Goal: Task Accomplishment & Management: Use online tool/utility

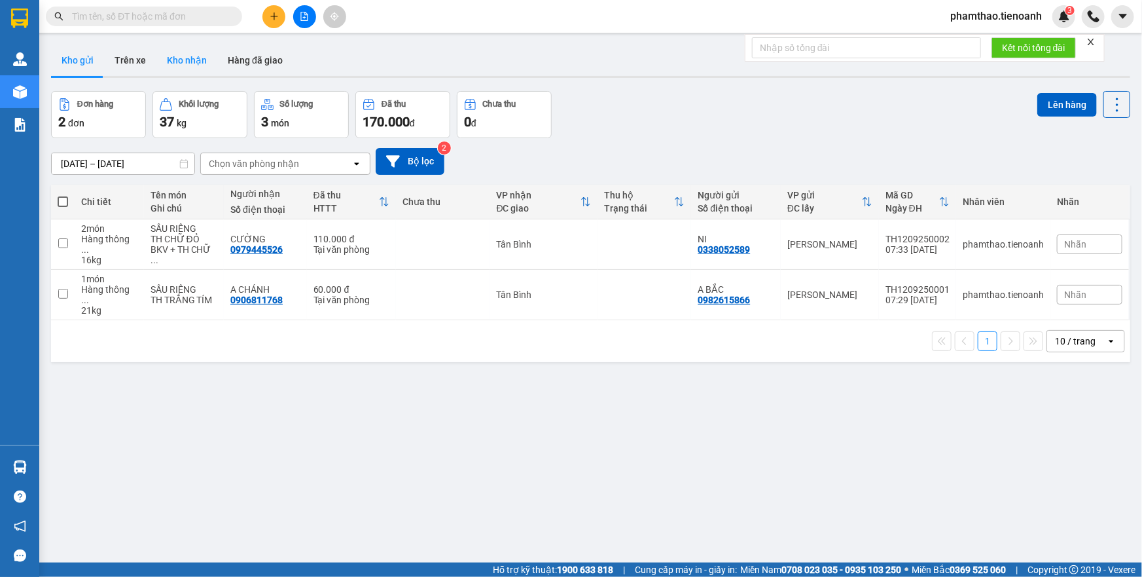
click at [166, 52] on button "Kho nhận" at bounding box center [186, 60] width 61 height 31
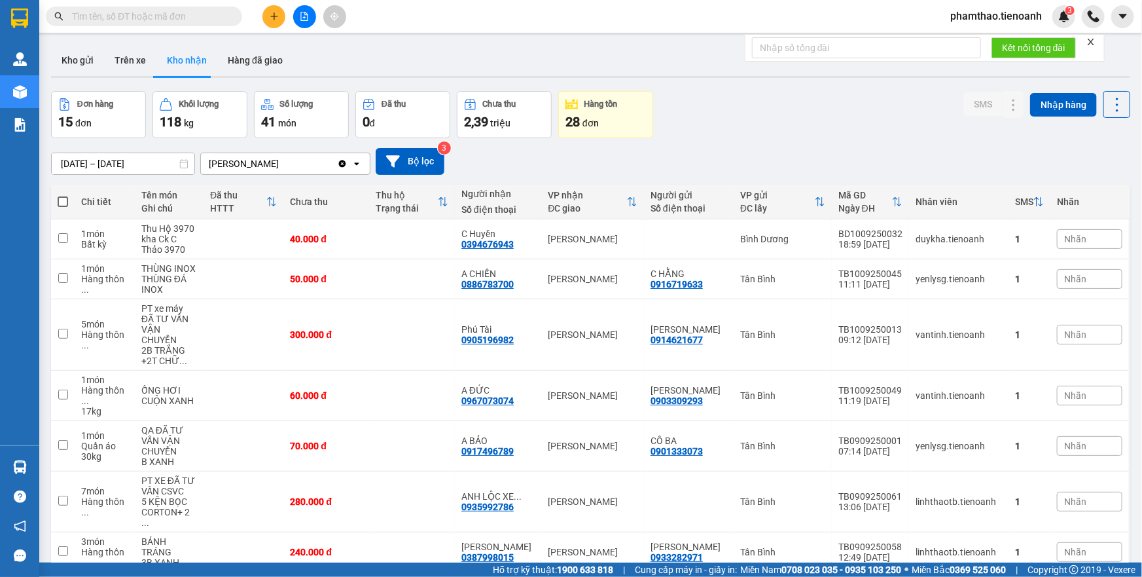
click at [84, 62] on button "Kho gửi" at bounding box center [77, 60] width 53 height 31
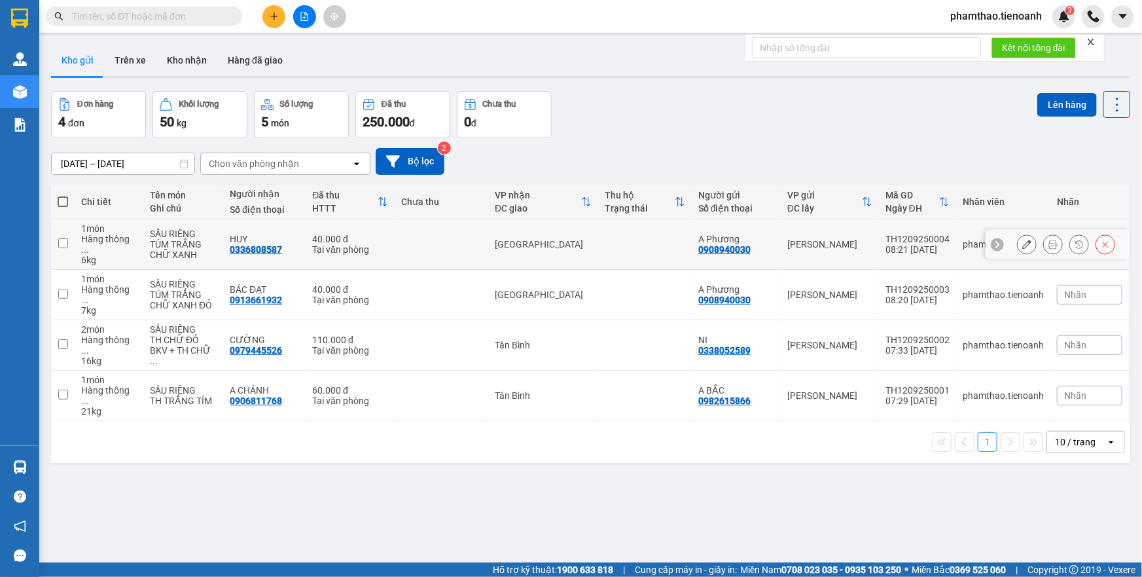
click at [1044, 242] on button at bounding box center [1053, 244] width 18 height 23
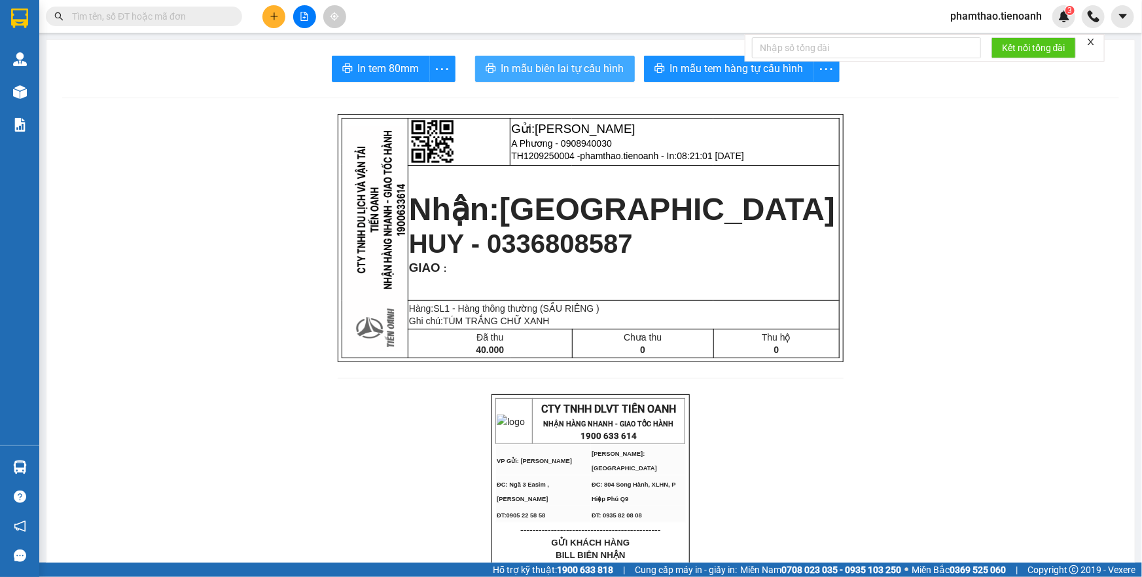
drag, startPoint x: 593, startPoint y: 65, endPoint x: 705, endPoint y: 172, distance: 154.6
click at [593, 67] on span "In mẫu biên lai tự cấu hình" at bounding box center [562, 68] width 123 height 16
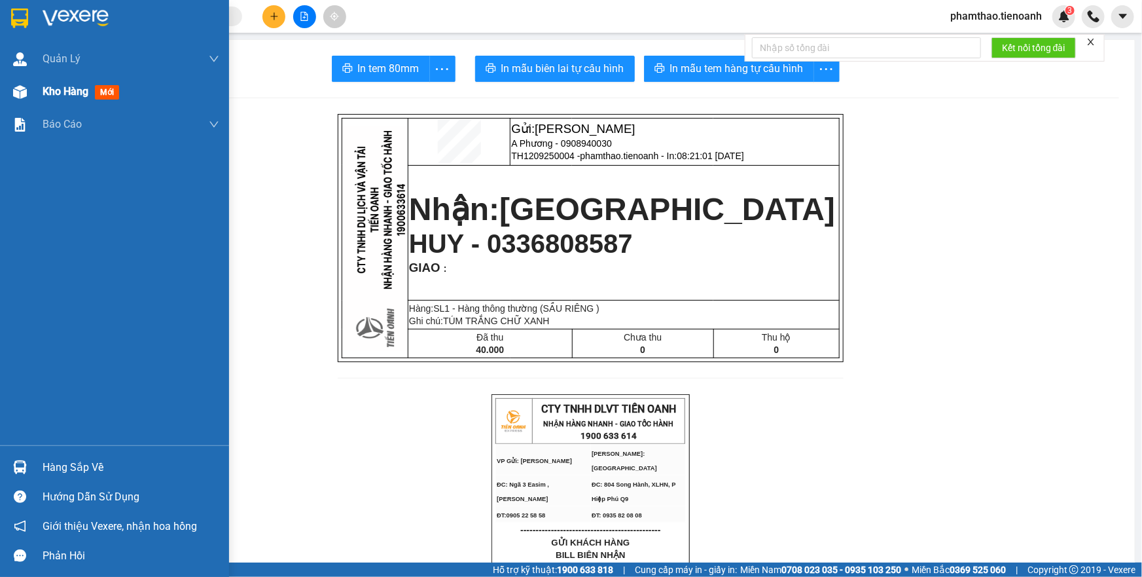
click at [89, 104] on div "Kho hàng mới" at bounding box center [131, 91] width 177 height 33
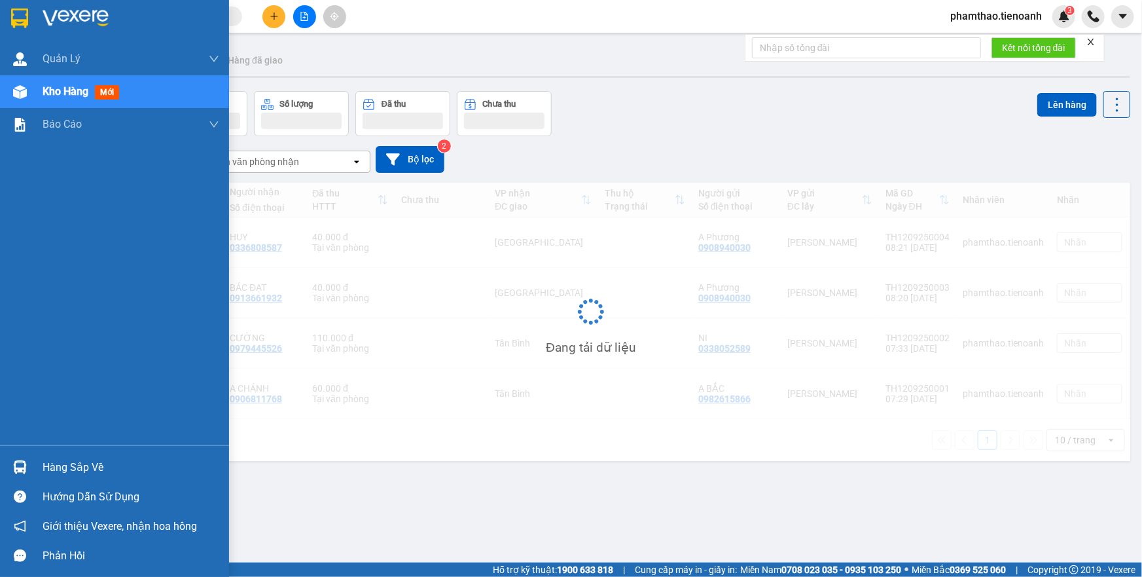
click at [86, 92] on span "Kho hàng" at bounding box center [66, 91] width 46 height 12
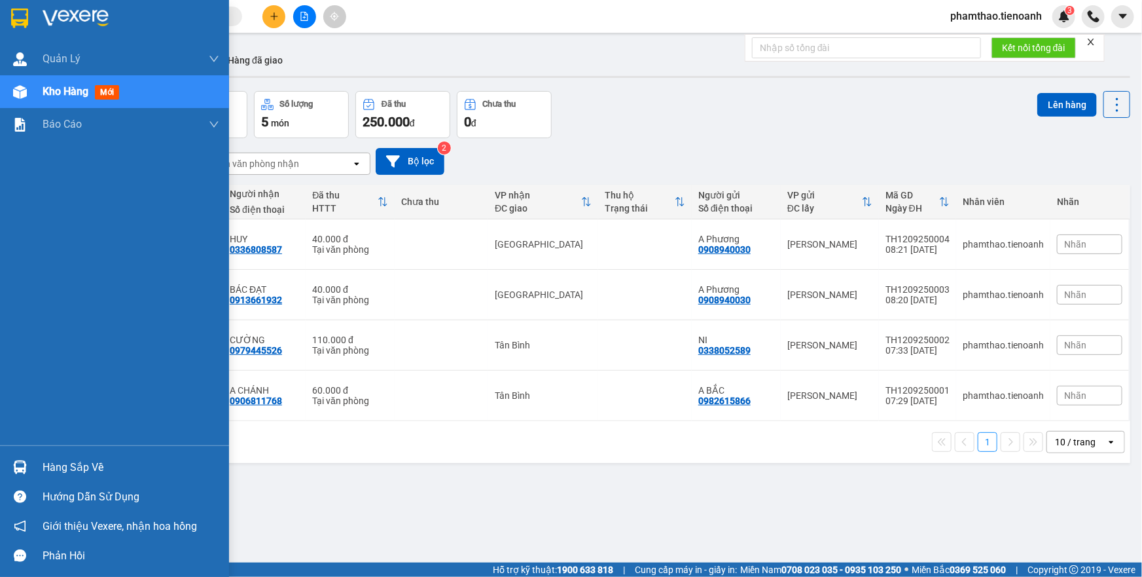
click at [86, 92] on span "Kho hàng" at bounding box center [66, 91] width 46 height 12
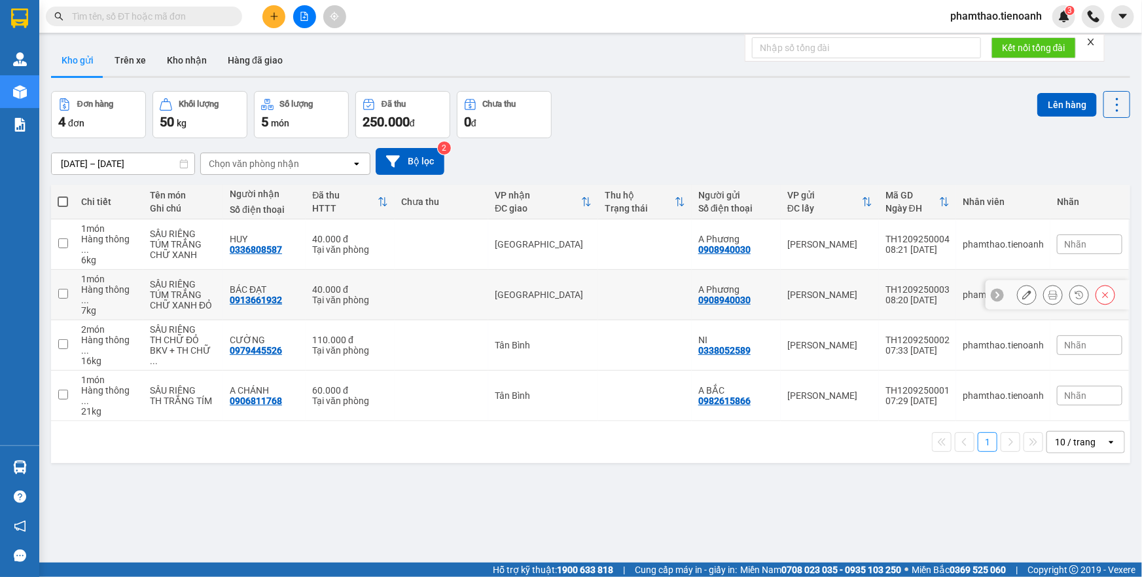
click at [1049, 290] on icon at bounding box center [1053, 294] width 9 height 9
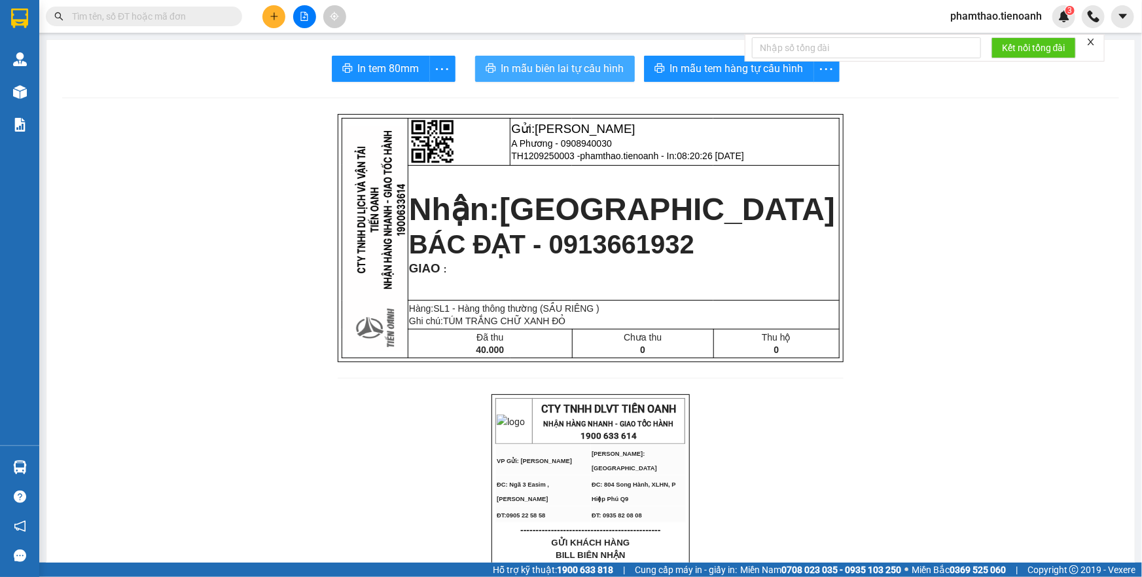
click at [587, 80] on button "In mẫu biên lai tự cấu hình" at bounding box center [555, 69] width 160 height 26
drag, startPoint x: 592, startPoint y: 65, endPoint x: 783, endPoint y: 339, distance: 333.4
click at [594, 67] on span "In mẫu biên lai tự cấu hình" at bounding box center [562, 68] width 123 height 16
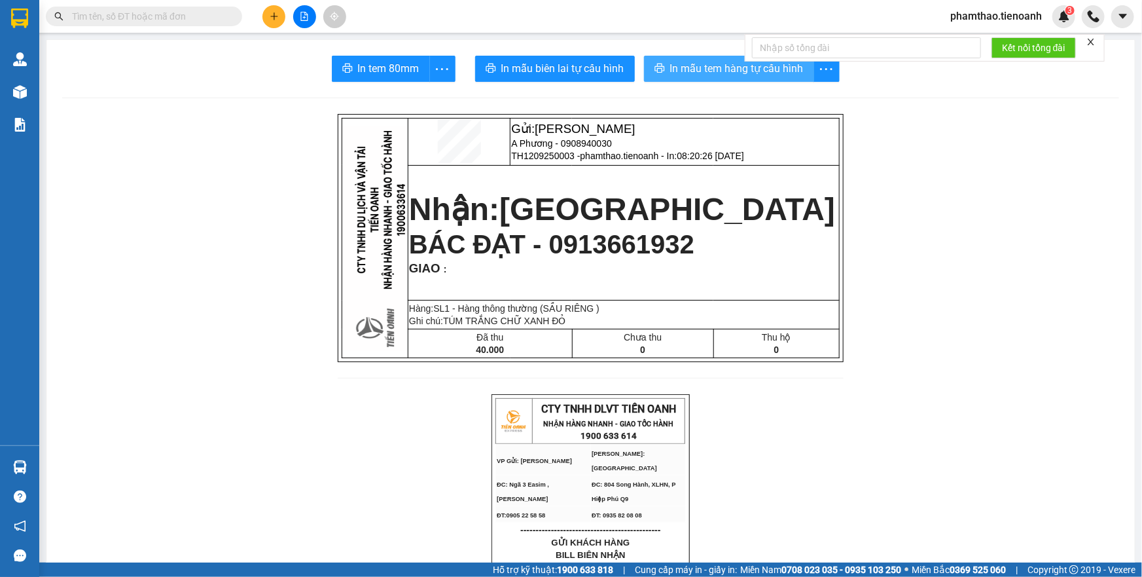
drag, startPoint x: 701, startPoint y: 73, endPoint x: 842, endPoint y: 62, distance: 141.9
click at [705, 73] on span "In mẫu tem hàng tự cấu hình" at bounding box center [737, 68] width 134 height 16
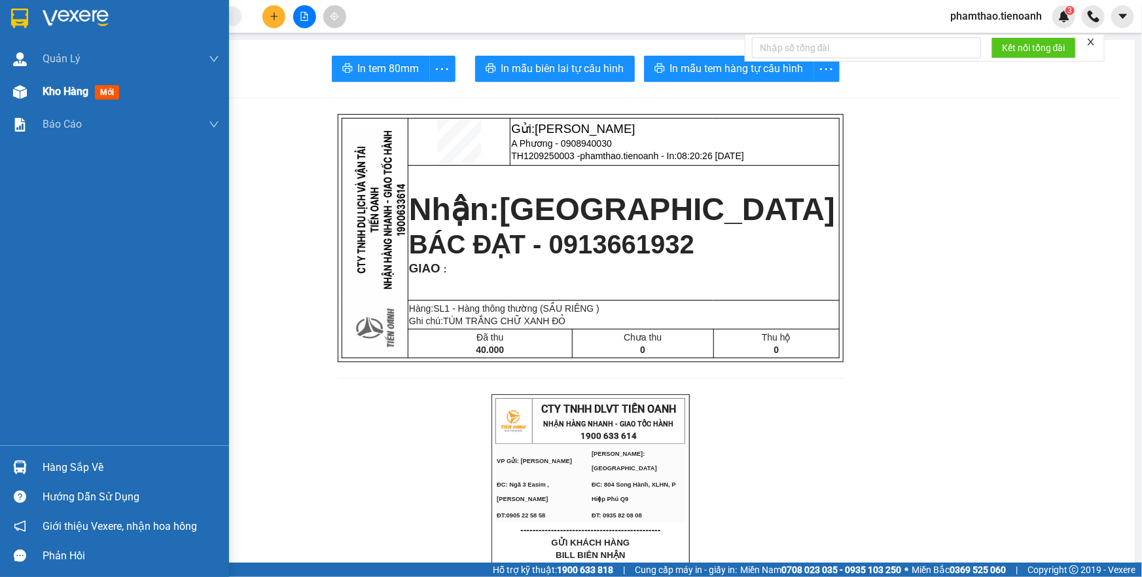
drag, startPoint x: 51, startPoint y: 94, endPoint x: 65, endPoint y: 91, distance: 14.6
click at [51, 94] on span "Kho hàng" at bounding box center [66, 91] width 46 height 12
click at [59, 92] on span "Kho hàng" at bounding box center [66, 91] width 46 height 12
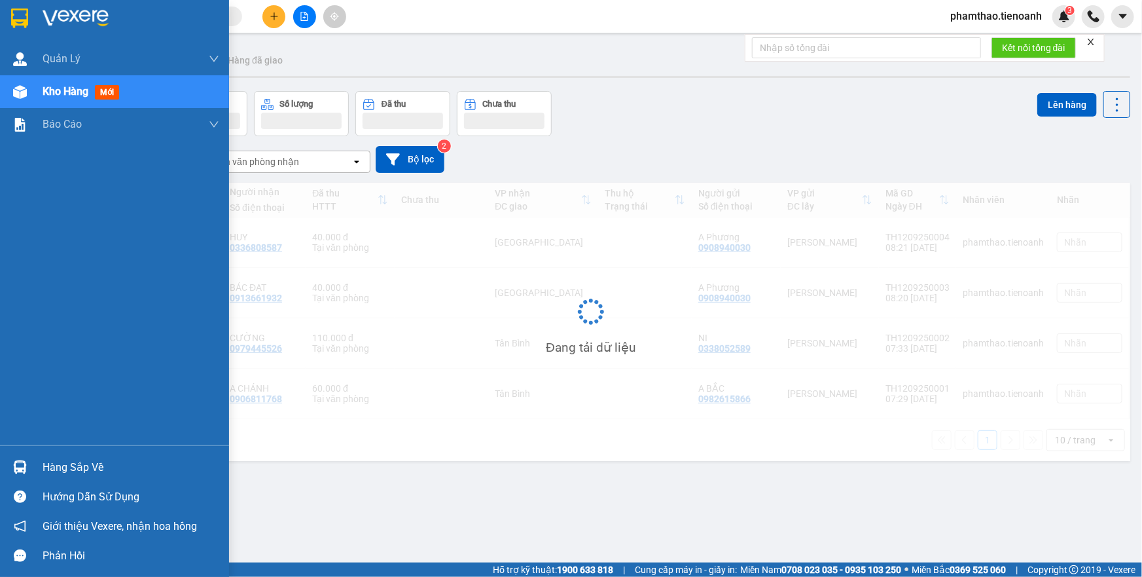
click at [65, 91] on span "Kho hàng" at bounding box center [66, 91] width 46 height 12
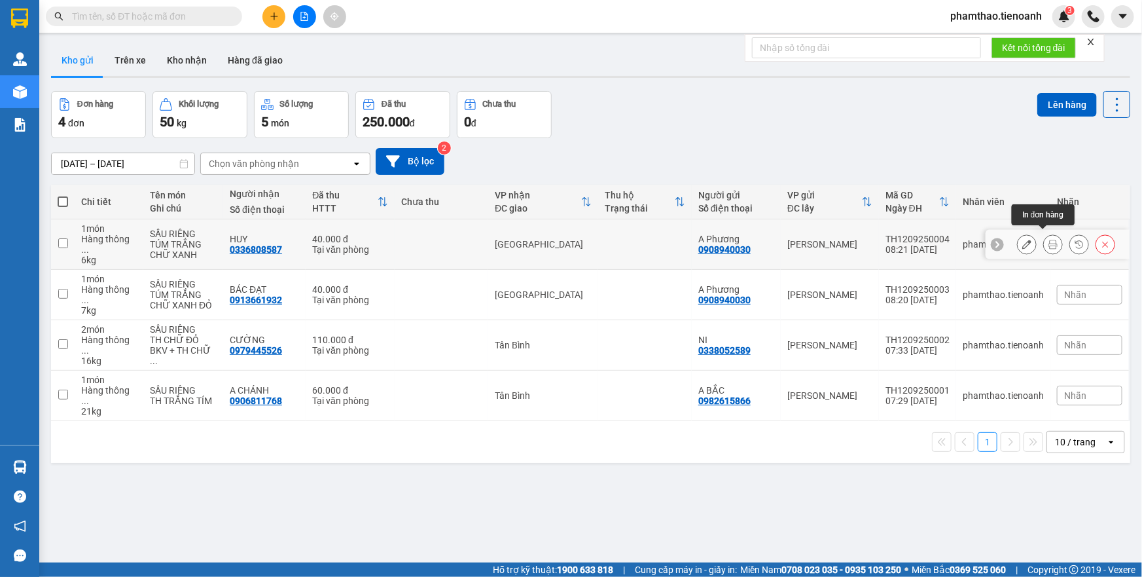
click at [1049, 240] on icon at bounding box center [1053, 244] width 9 height 9
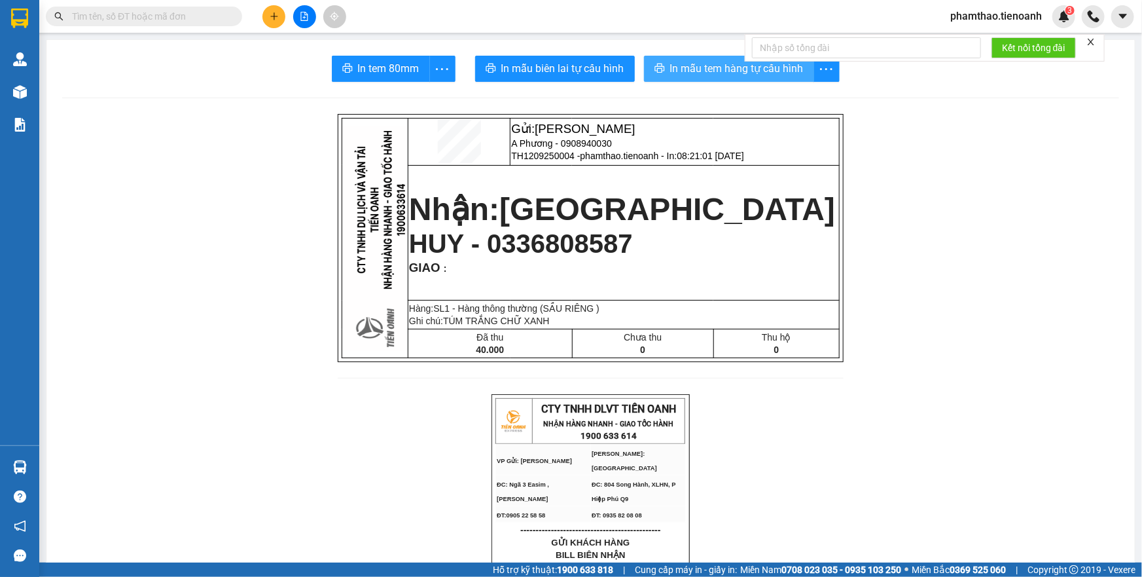
click at [737, 59] on button "In mẫu tem hàng tự cấu hình" at bounding box center [729, 69] width 170 height 26
